Goal: Task Accomplishment & Management: Use online tool/utility

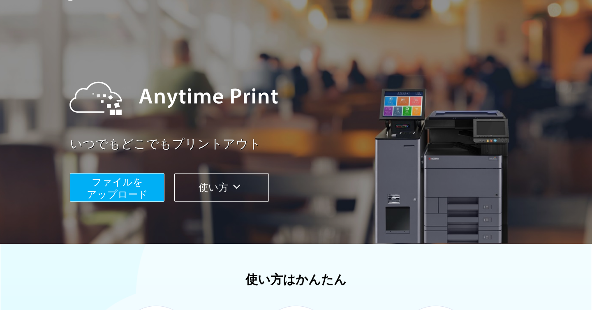
scroll to position [33, 0]
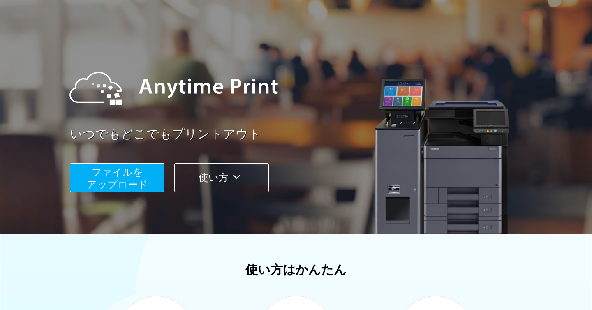
click at [144, 179] on span "ファイルを ​​アップロード" at bounding box center [117, 178] width 61 height 23
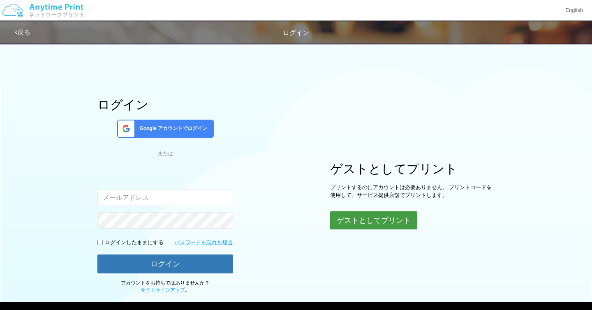
click at [345, 217] on button "ゲストとしてプリント" at bounding box center [373, 220] width 87 height 18
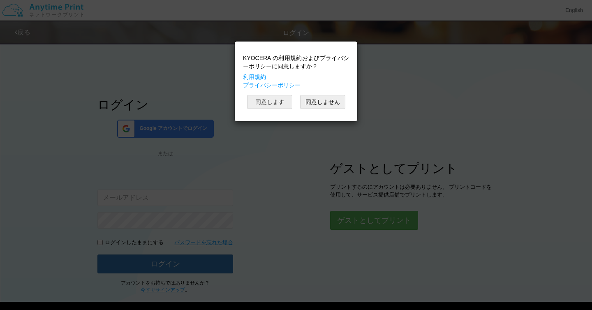
click at [268, 99] on button "同意します" at bounding box center [269, 102] width 45 height 14
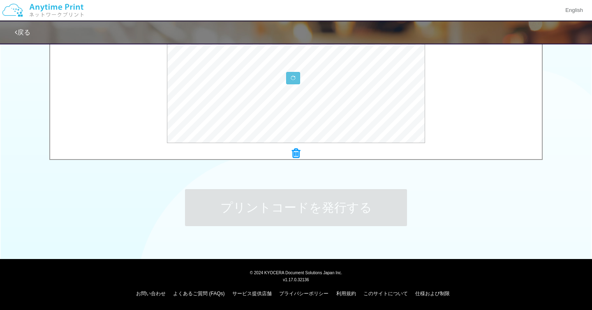
scroll to position [234, 0]
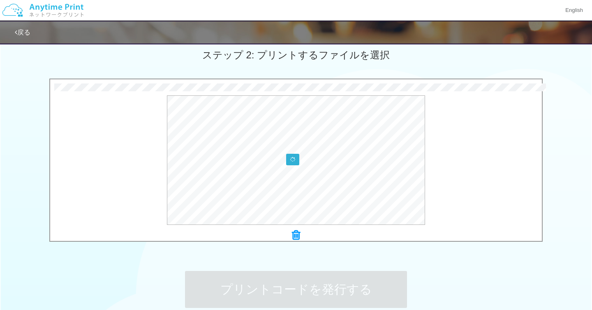
click at [298, 160] on button at bounding box center [292, 160] width 13 height 12
click at [490, 187] on div at bounding box center [296, 160] width 492 height 130
click at [292, 162] on button at bounding box center [292, 160] width 13 height 12
click at [297, 237] on icon at bounding box center [296, 235] width 8 height 11
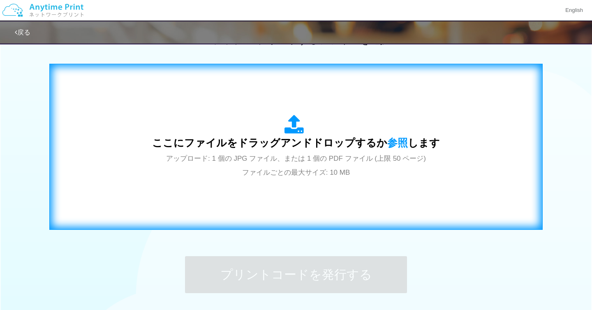
scroll to position [251, 0]
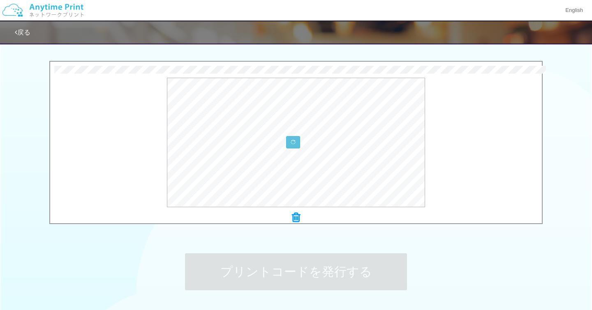
click at [297, 215] on icon at bounding box center [296, 217] width 8 height 11
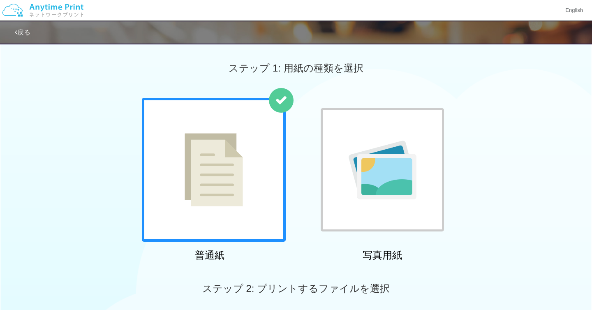
click at [23, 35] on link "戻る" at bounding box center [23, 32] width 16 height 7
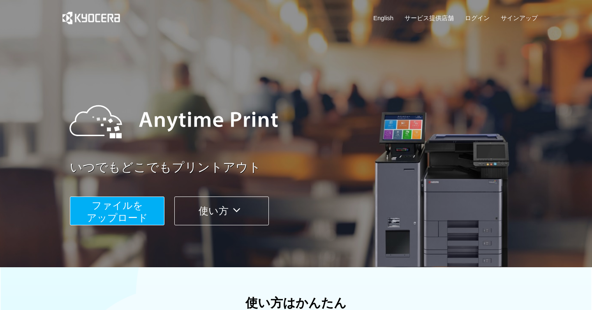
click at [139, 213] on span "ファイルを ​​アップロード" at bounding box center [117, 211] width 61 height 23
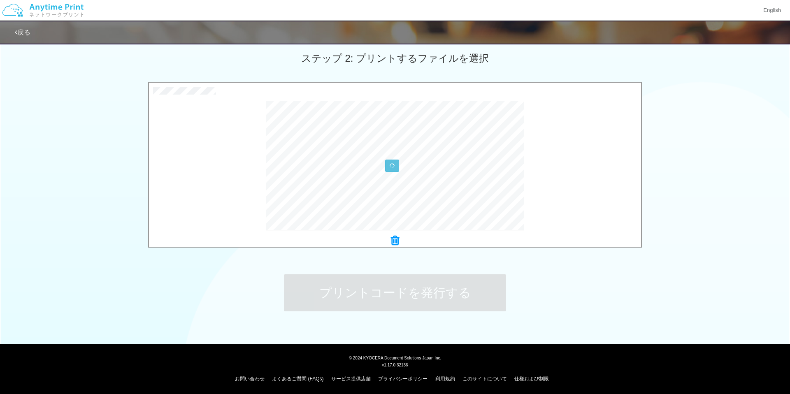
scroll to position [232, 0]
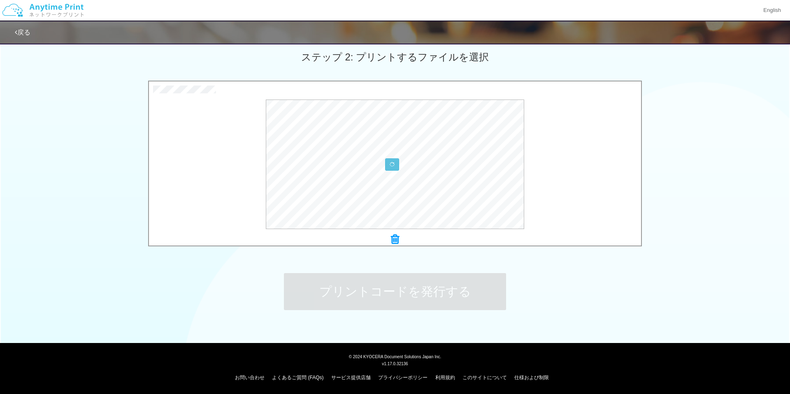
click at [394, 237] on icon at bounding box center [395, 239] width 8 height 11
click at [30, 32] on link "戻る" at bounding box center [23, 32] width 16 height 7
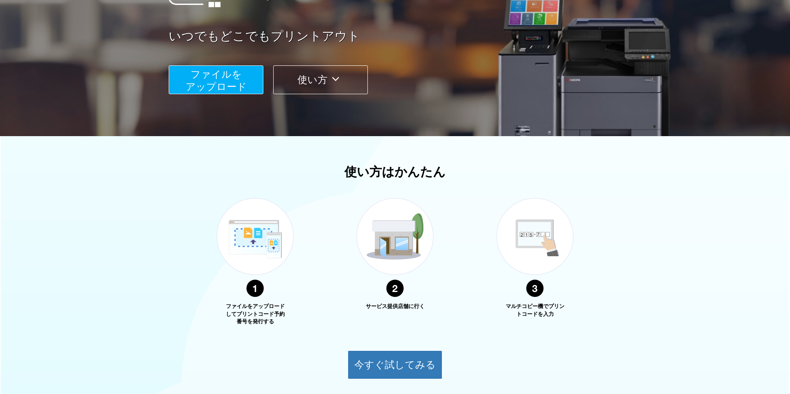
scroll to position [86, 0]
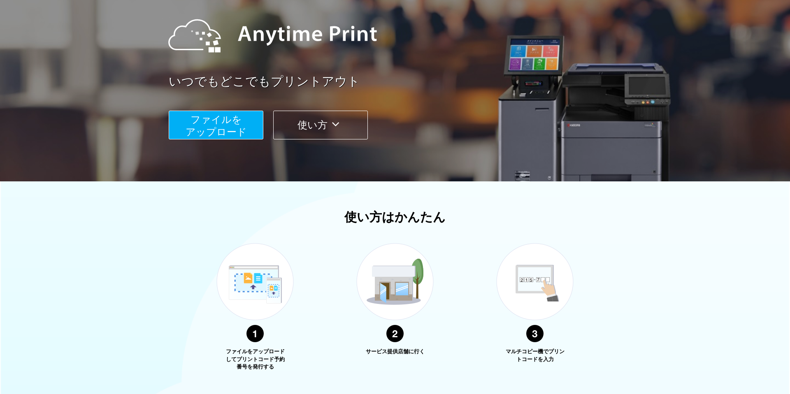
click at [206, 115] on span "ファイルを ​​アップロード" at bounding box center [216, 125] width 61 height 23
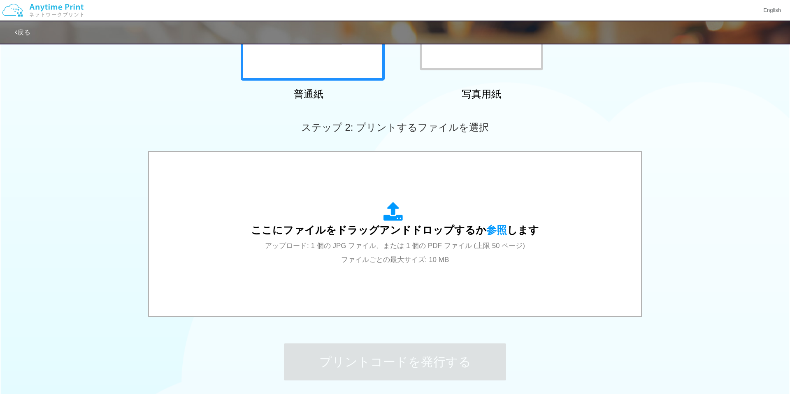
scroll to position [208, 0]
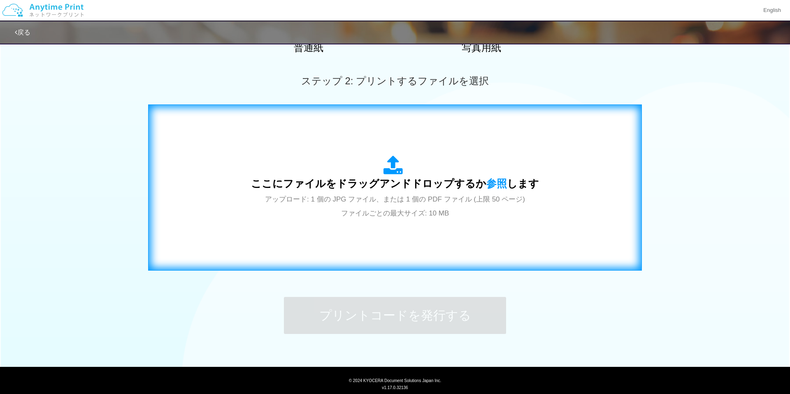
click at [474, 174] on div "ここにファイルをドラッグアンドドロップするか 参照 します アップロード: 1 個の JPG ファイル、または 1 個の PDF ファイル (上限 50 ペー…" at bounding box center [395, 188] width 288 height 64
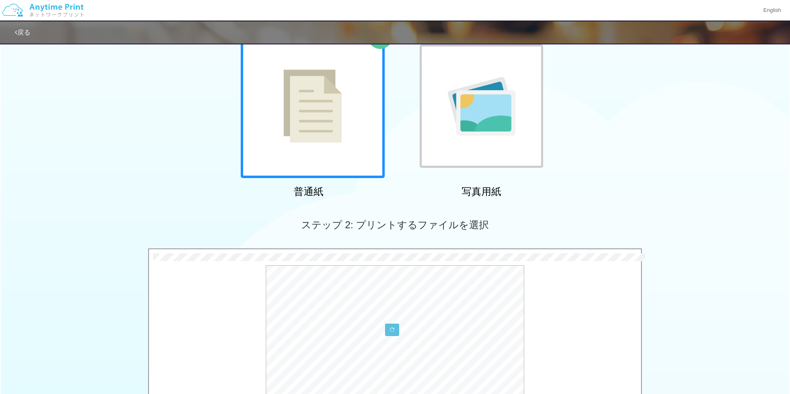
scroll to position [0, 0]
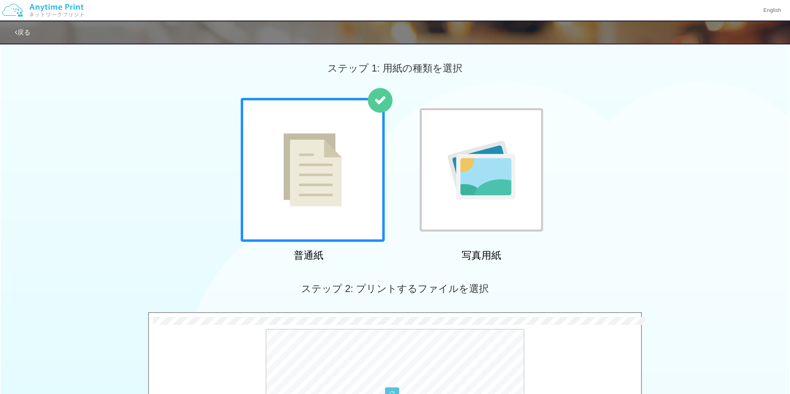
click at [26, 34] on link "戻る" at bounding box center [23, 32] width 16 height 7
